Goal: Transaction & Acquisition: Subscribe to service/newsletter

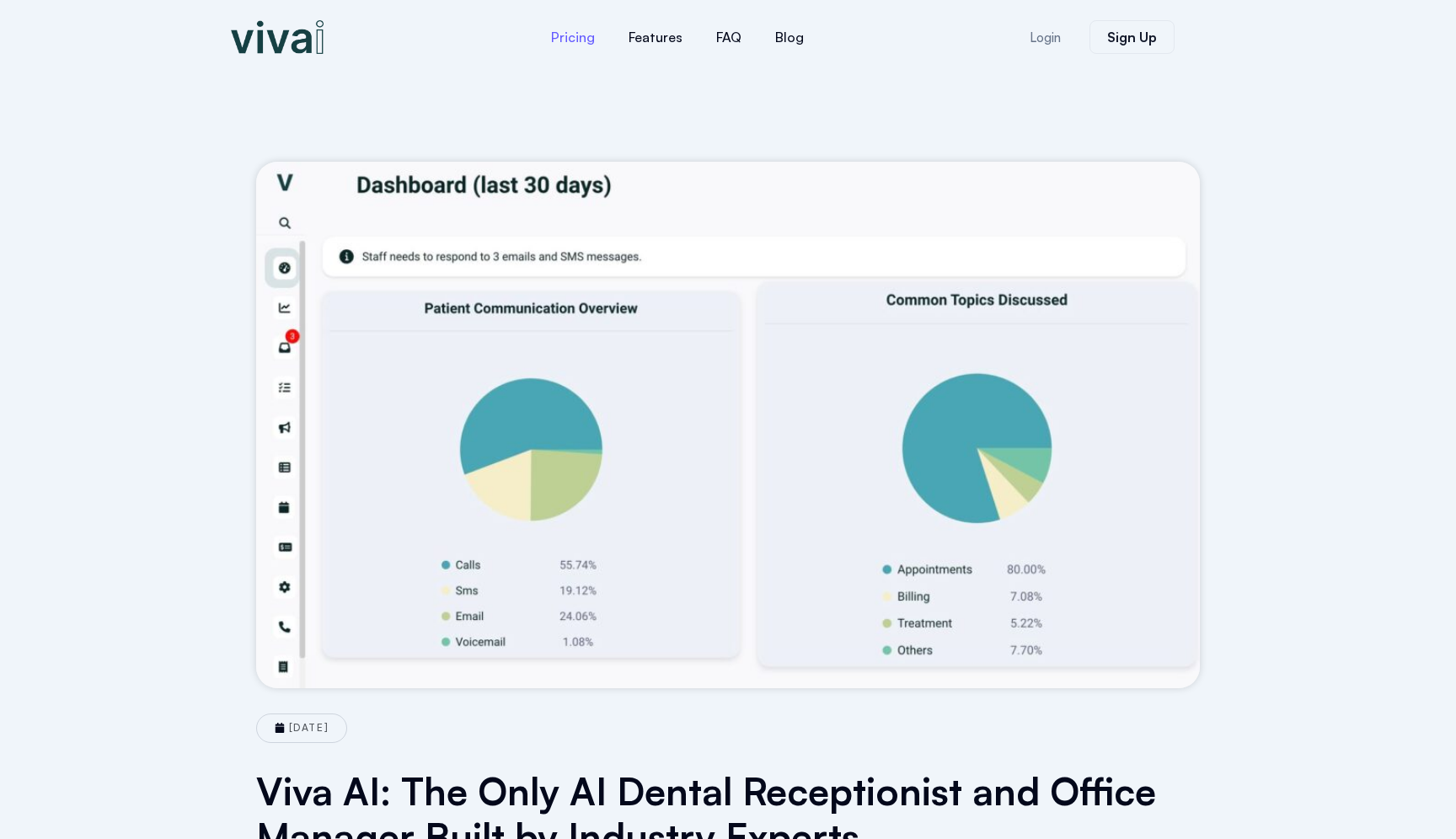
click at [585, 41] on link "Pricing" at bounding box center [573, 37] width 78 height 40
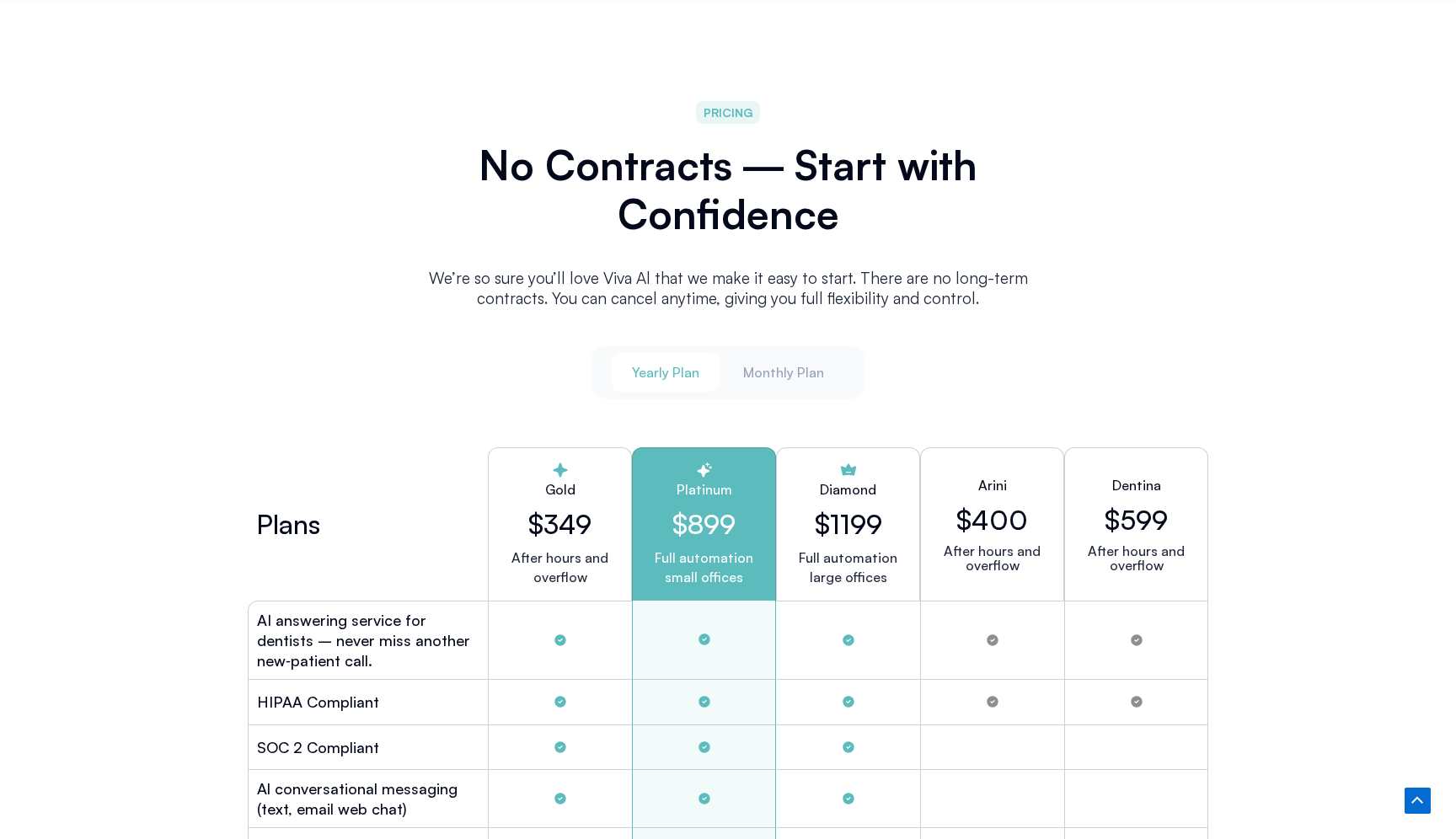
scroll to position [4332, 0]
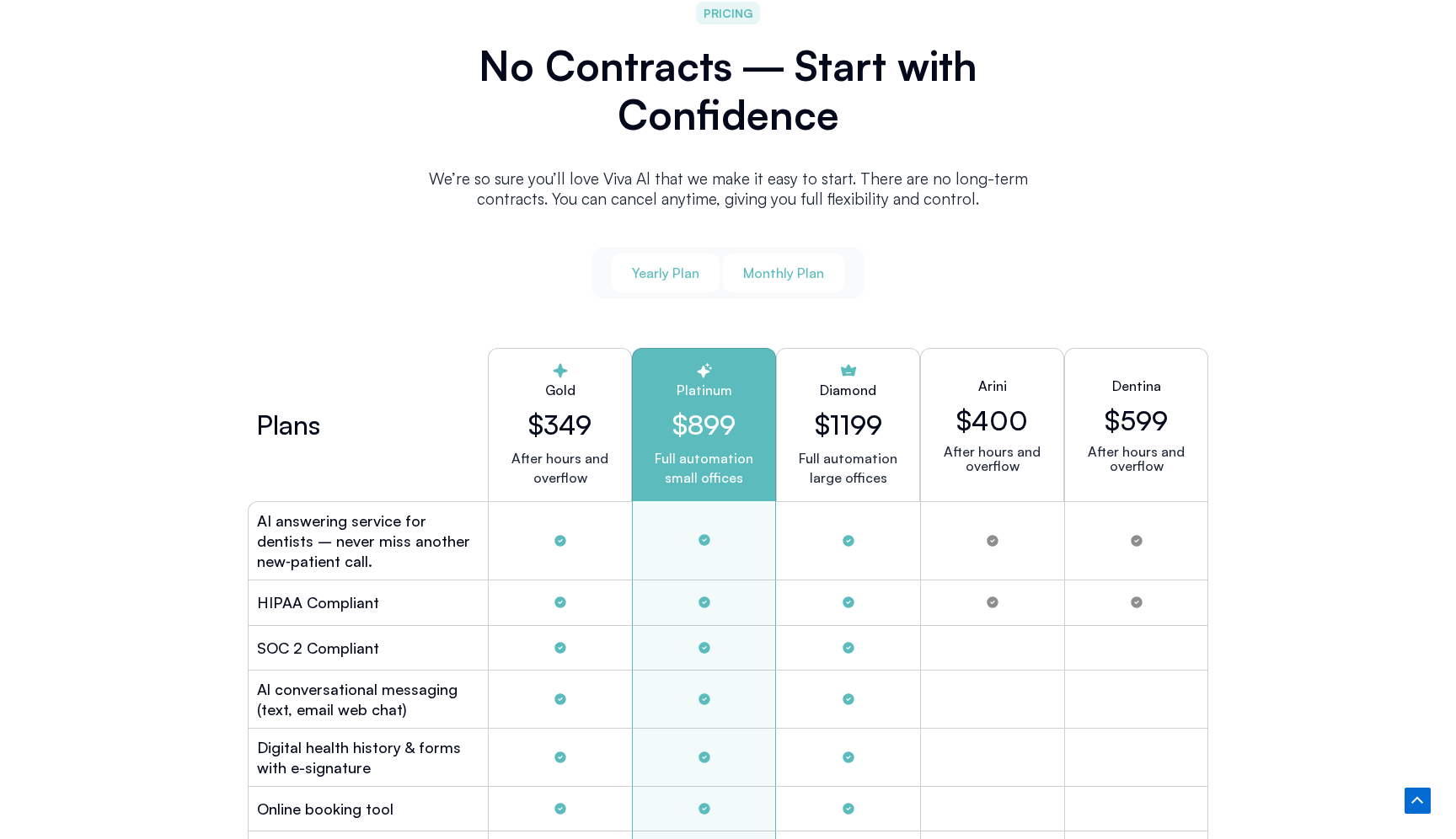
click at [759, 272] on span "Monthly Plan" at bounding box center [784, 273] width 81 height 19
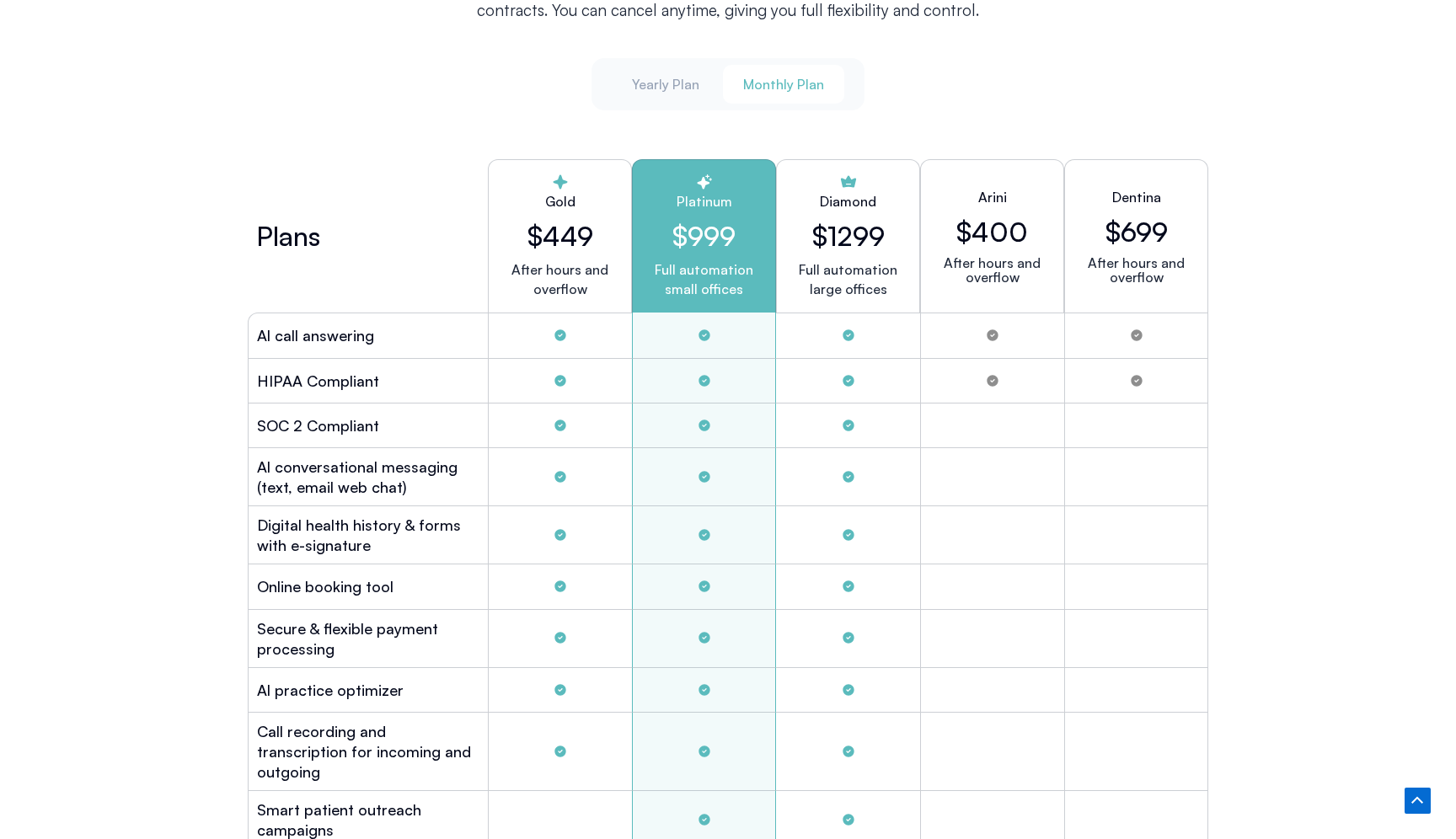
scroll to position [4517, 0]
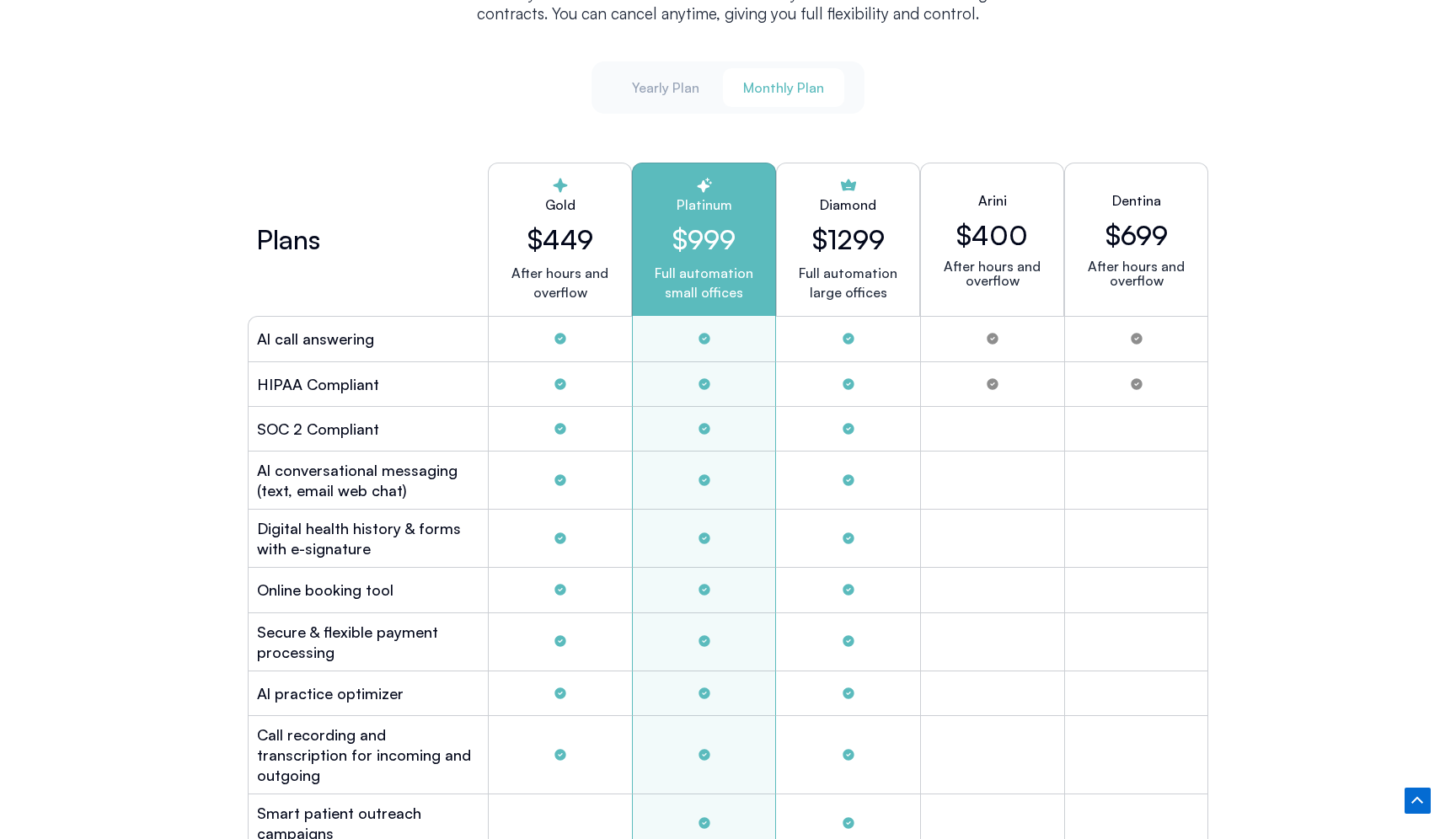
click at [307, 542] on h2 "Digital health history & forms with e-signature" at bounding box center [368, 538] width 222 height 40
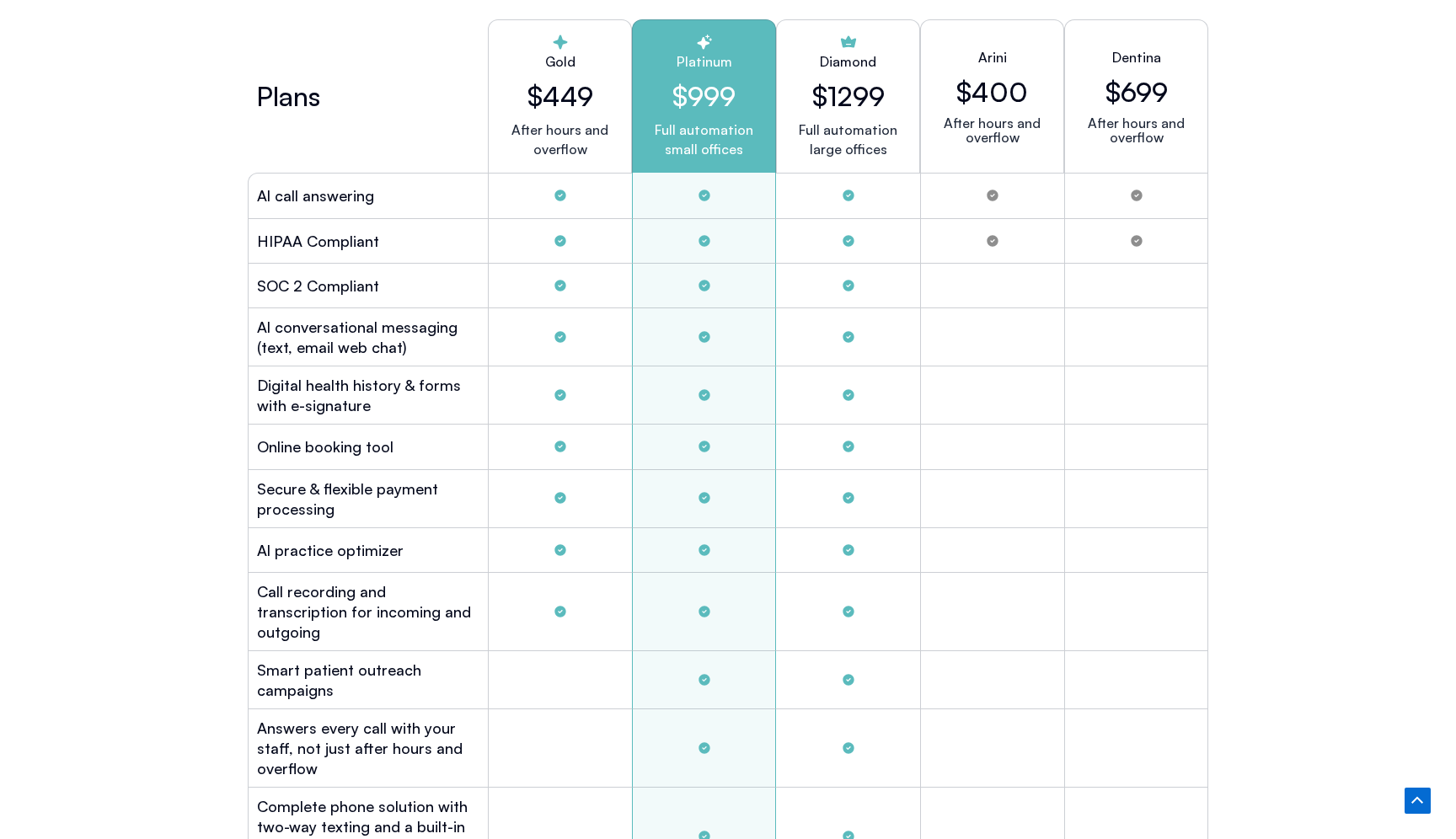
scroll to position [4661, 0]
click at [276, 557] on div "Al practice optimizer" at bounding box center [368, 549] width 240 height 45
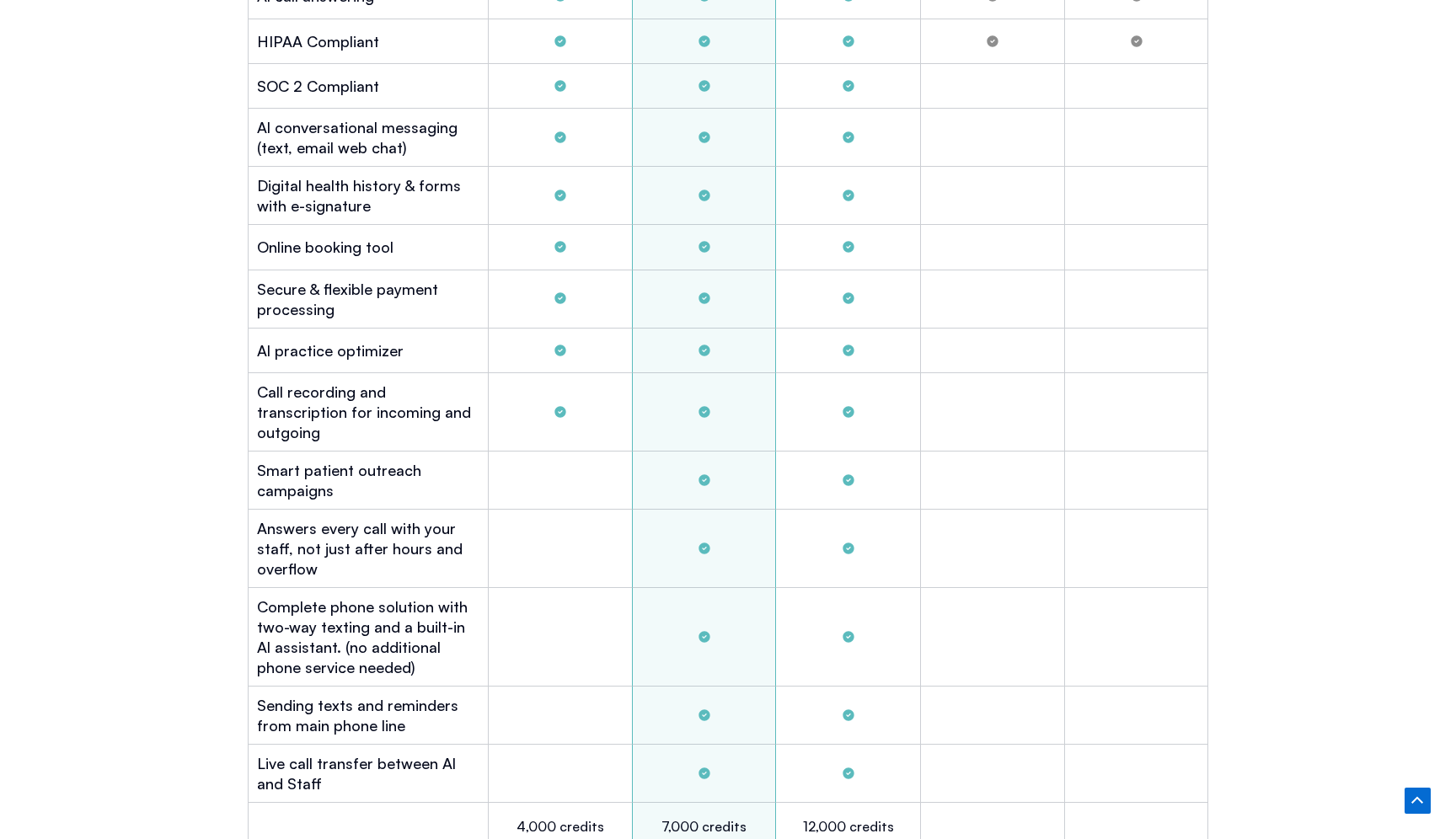
scroll to position [4853, 0]
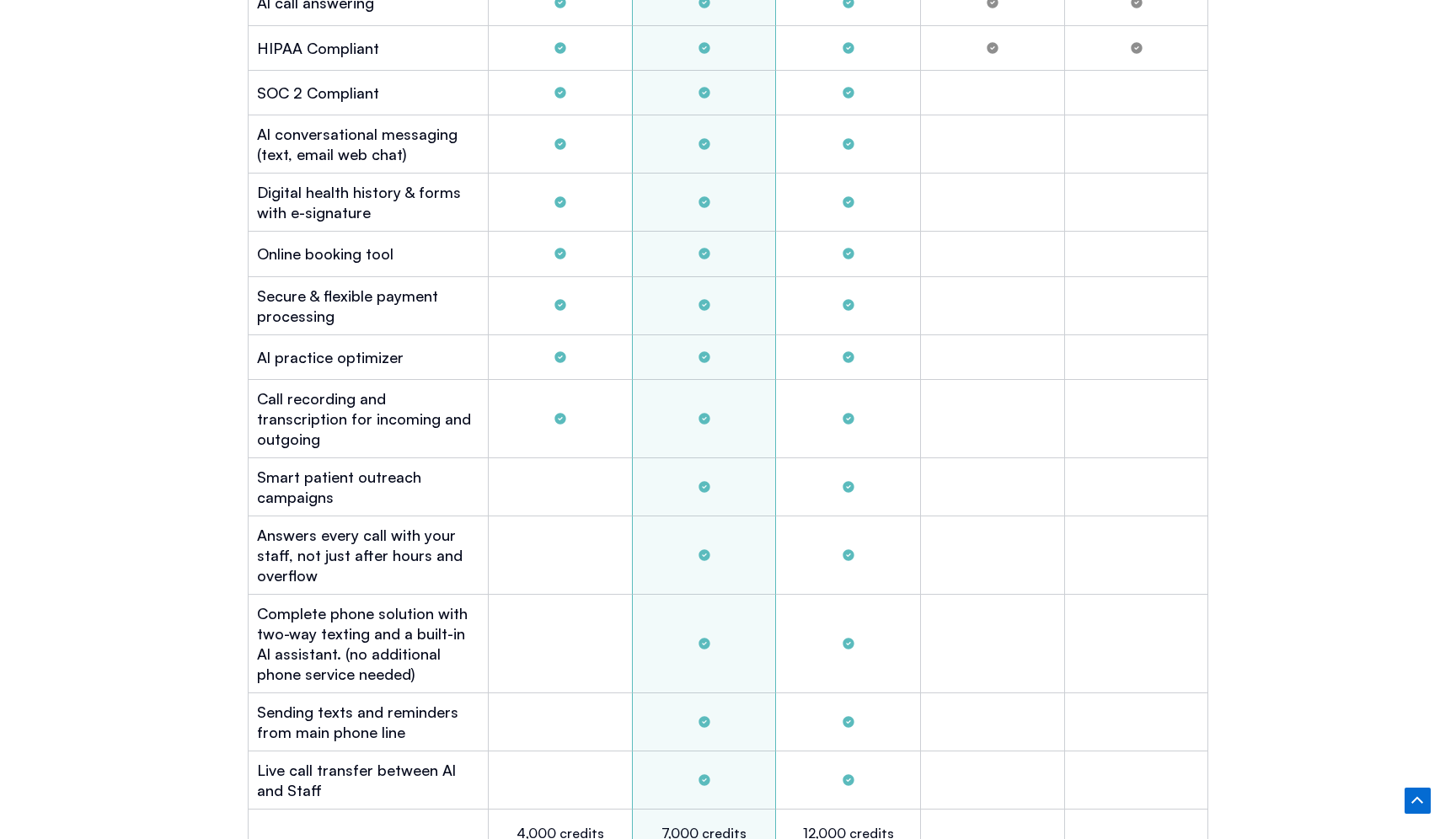
drag, startPoint x: 714, startPoint y: 468, endPoint x: 590, endPoint y: 468, distance: 124.0
click at [591, 468] on div "Smart patient outreach campaigns" at bounding box center [728, 487] width 960 height 58
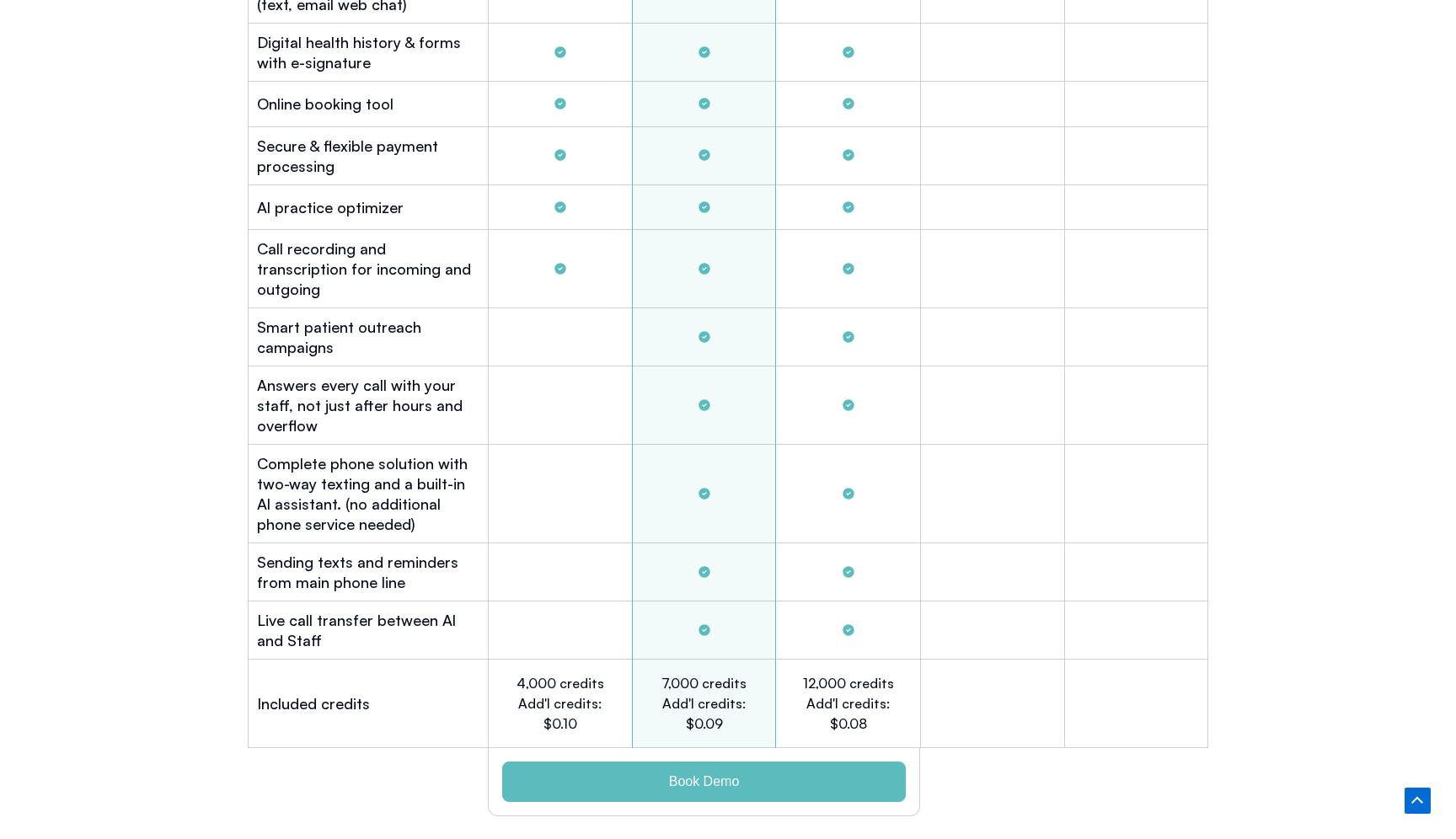
scroll to position [5012, 0]
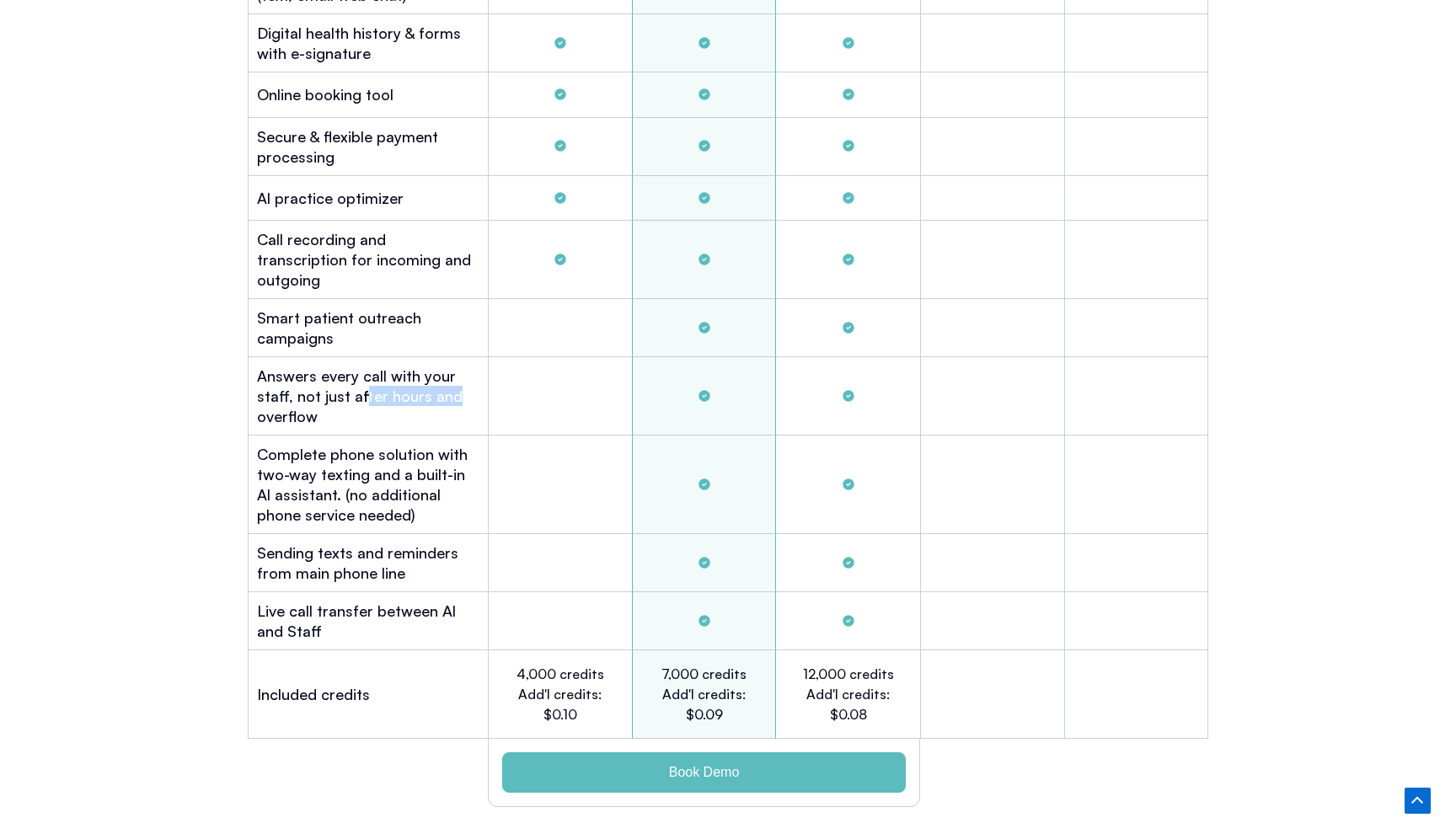
drag, startPoint x: 465, startPoint y: 370, endPoint x: 359, endPoint y: 364, distance: 106.2
click at [358, 365] on h2 "Answers every call with your staff, not just after hours and overflow" at bounding box center [368, 395] width 222 height 61
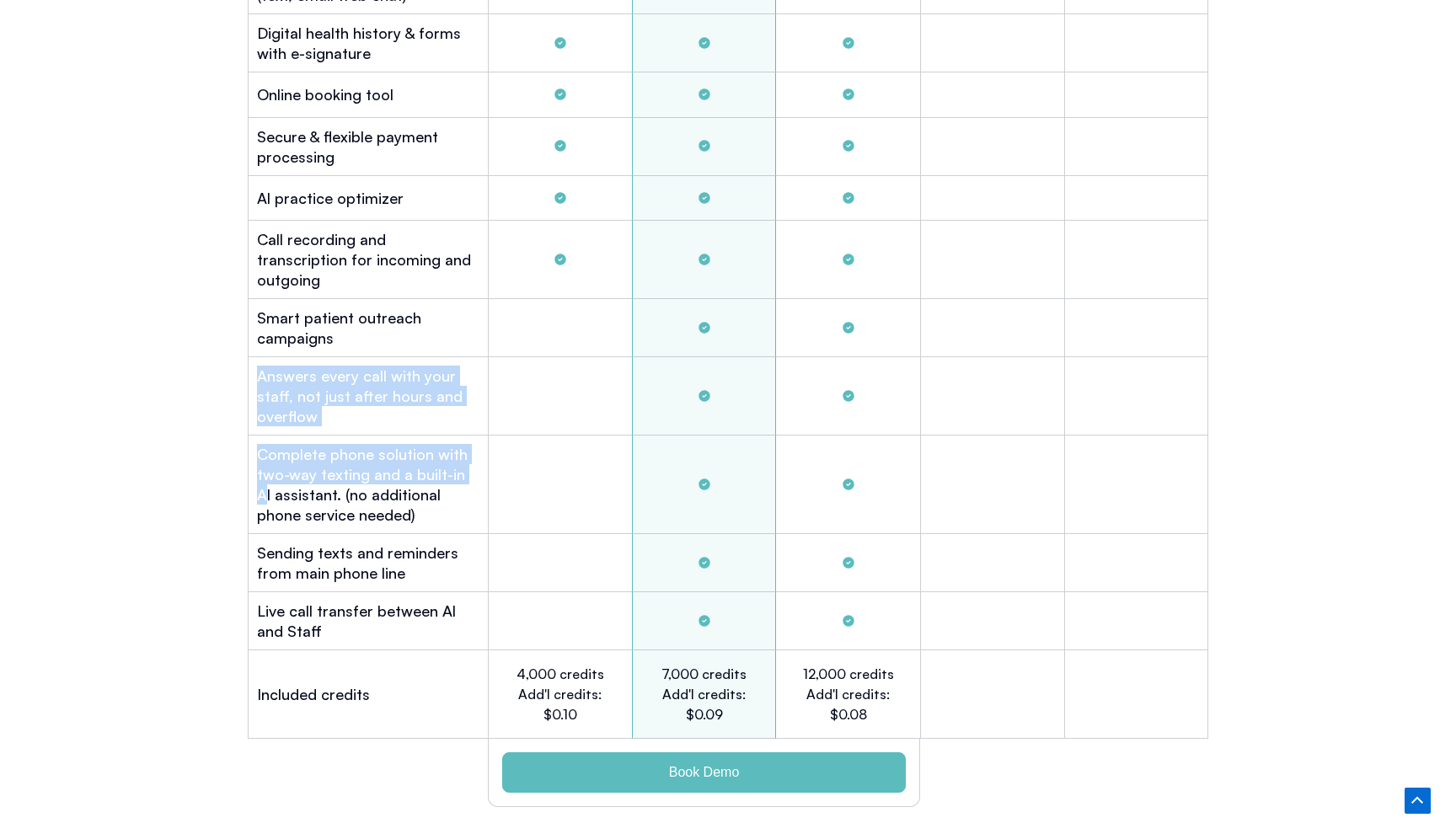
drag, startPoint x: 529, startPoint y: 297, endPoint x: 454, endPoint y: 460, distance: 179.4
click at [456, 459] on div "Plans Gold $449 After hours and overflow Platinum $999 Full automation small of…" at bounding box center [728, 237] width 960 height 1156
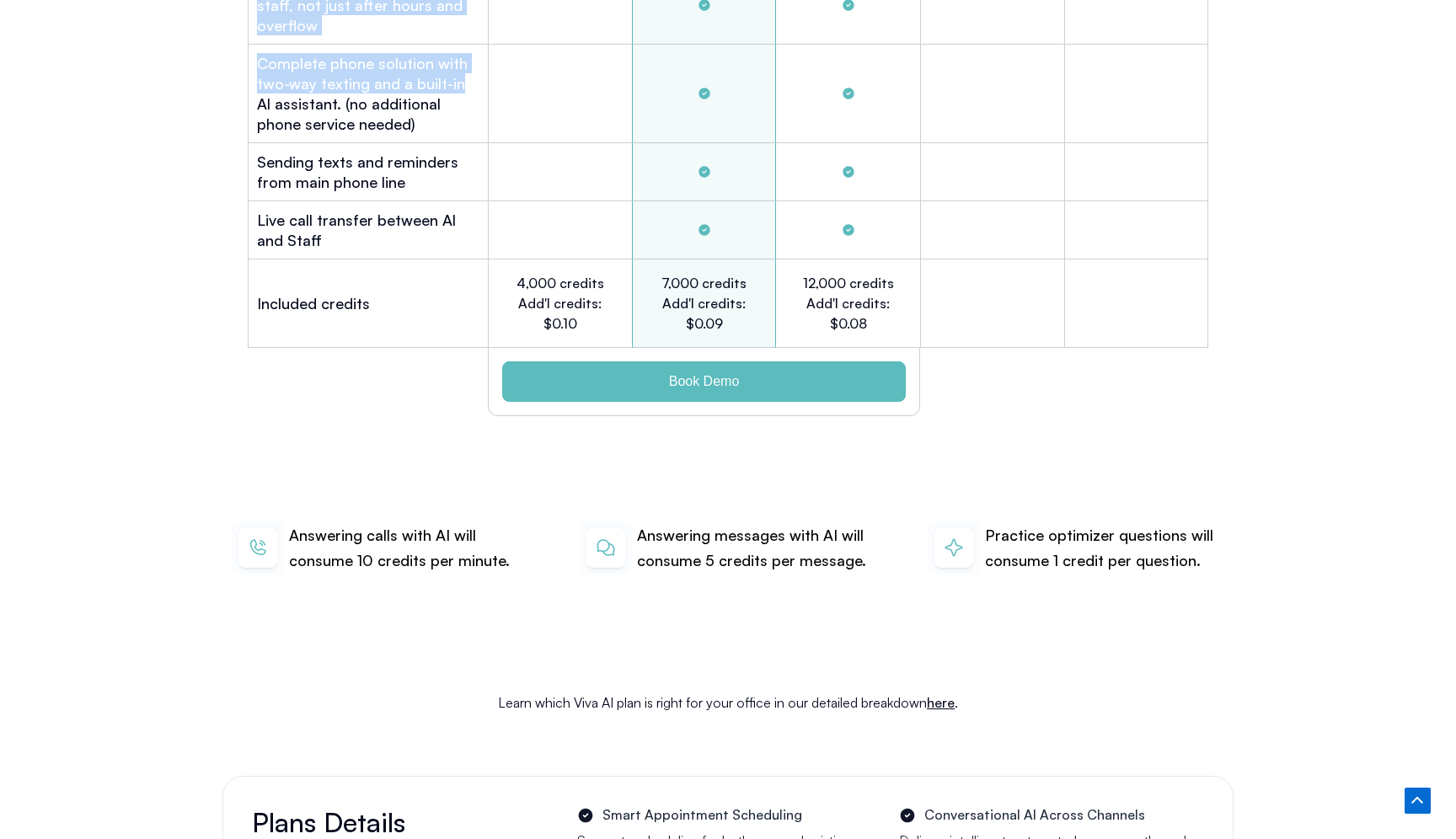
scroll to position [5407, 0]
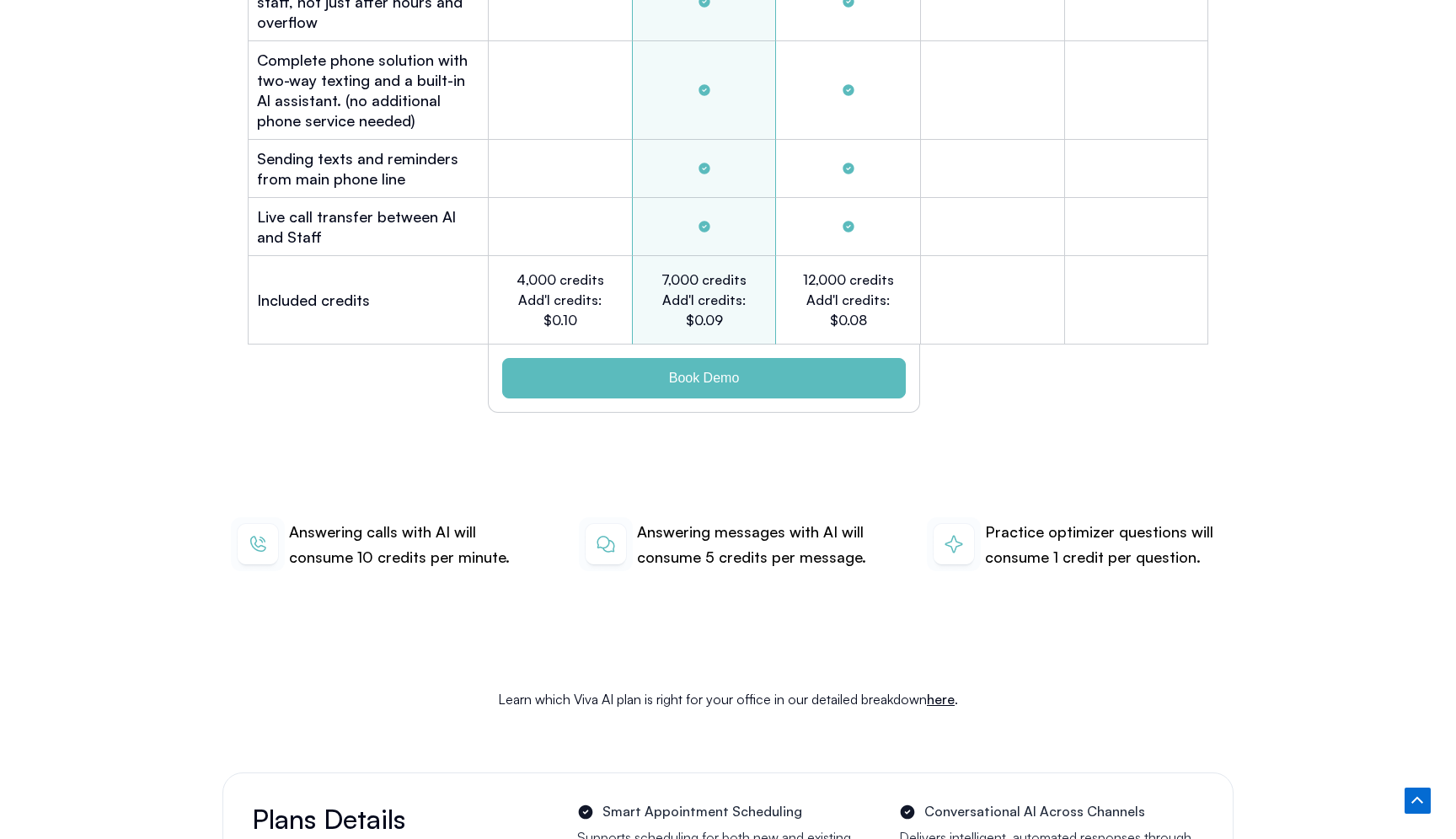
click at [600, 286] on h2 "4,000 credits Add'l credits: $0.10" at bounding box center [559, 299] width 93 height 61
drag, startPoint x: 1106, startPoint y: 516, endPoint x: 1090, endPoint y: 516, distance: 16.0
click at [1090, 520] on p "Practice optimizer questions will consume 1 credit per question." at bounding box center [1105, 544] width 240 height 50
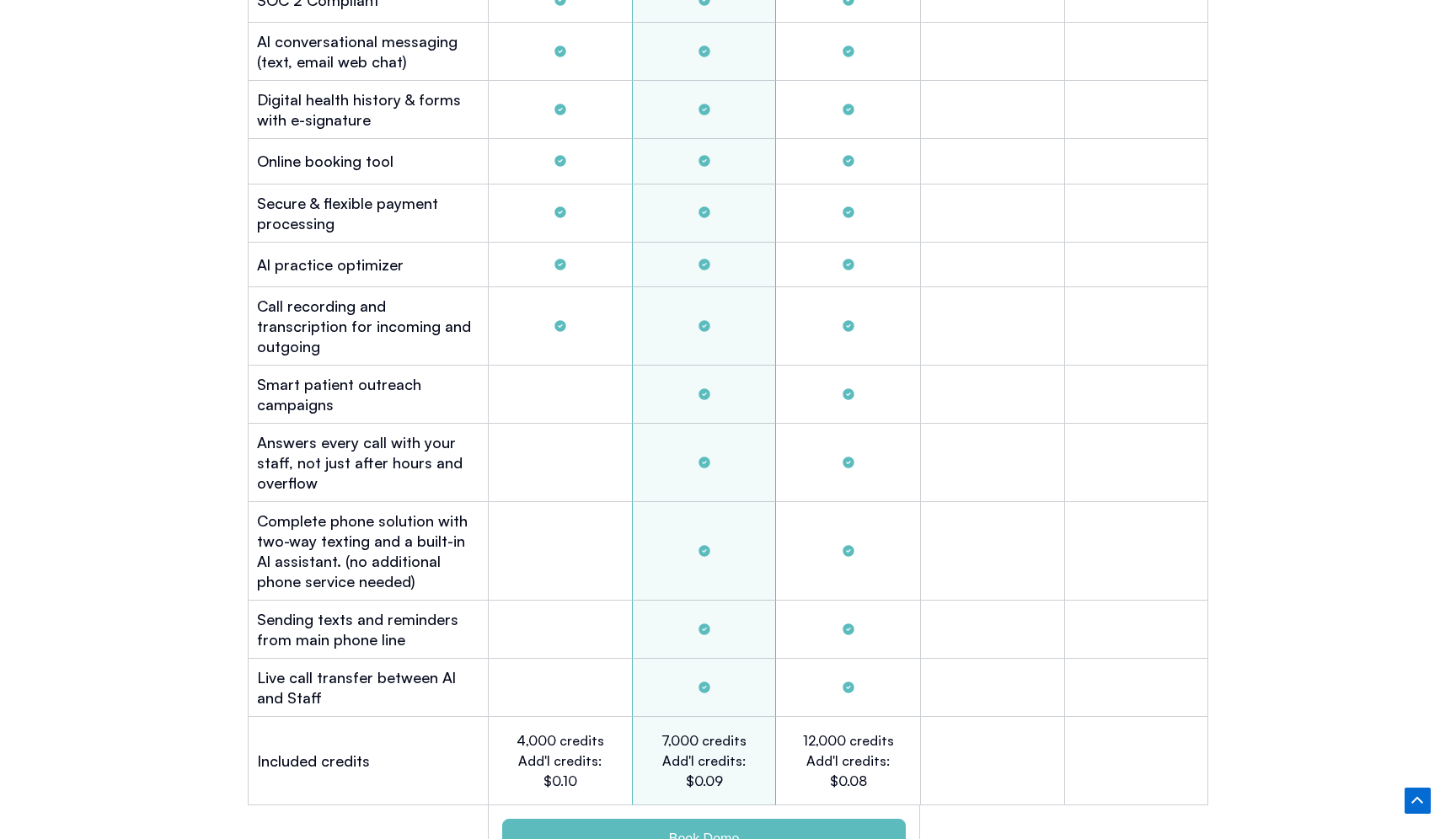
scroll to position [4634, 0]
